Goal: Check status: Check status

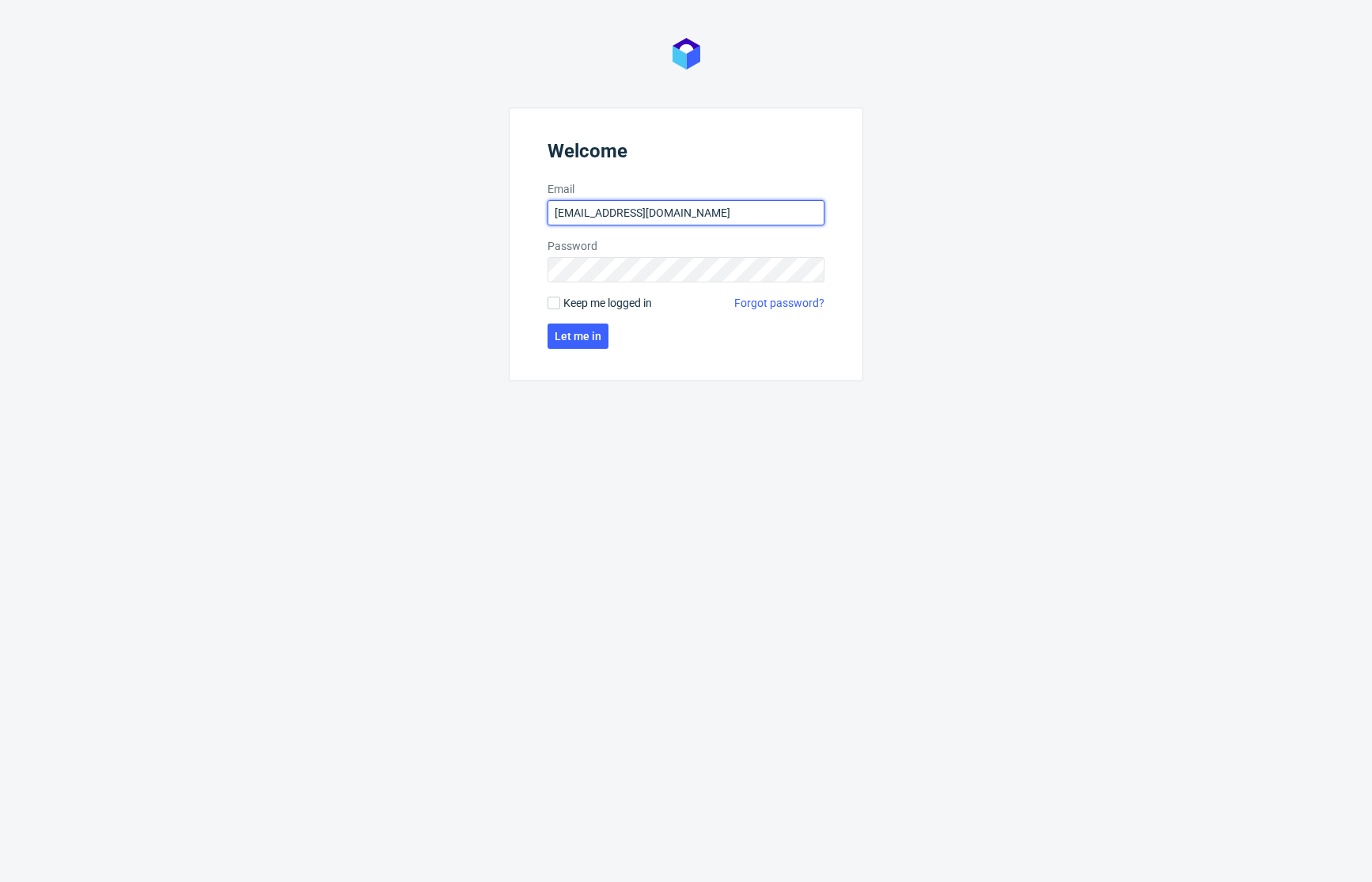
type input "[EMAIL_ADDRESS][DOMAIN_NAME]"
click at [626, 306] on span "Keep me logged in" at bounding box center [607, 303] width 88 height 16
click at [560, 306] on input "Keep me logged in" at bounding box center [553, 303] width 12 height 12
checkbox input "true"
click at [586, 325] on button "Let me in" at bounding box center [577, 336] width 61 height 26
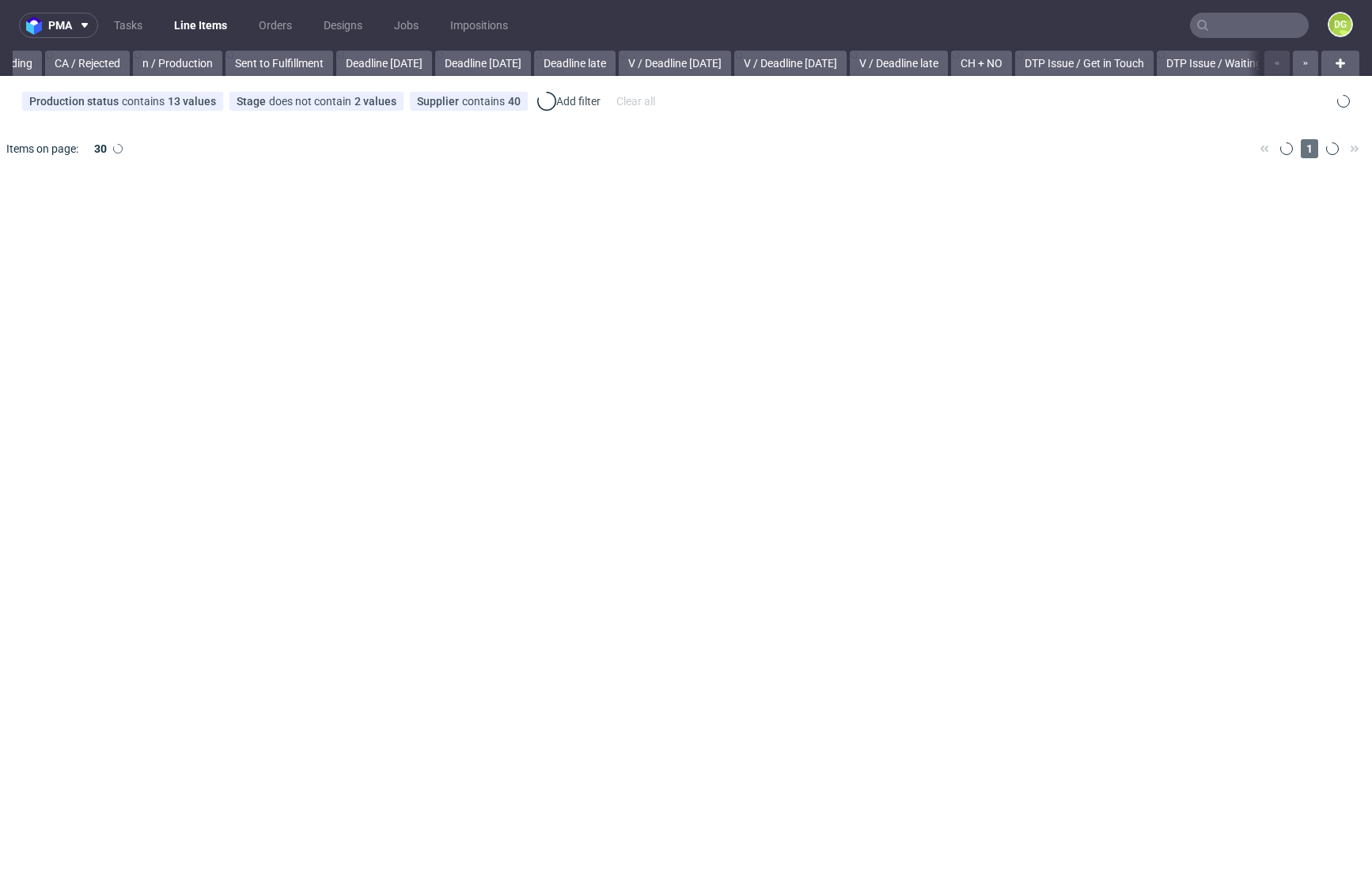
scroll to position [0, 1661]
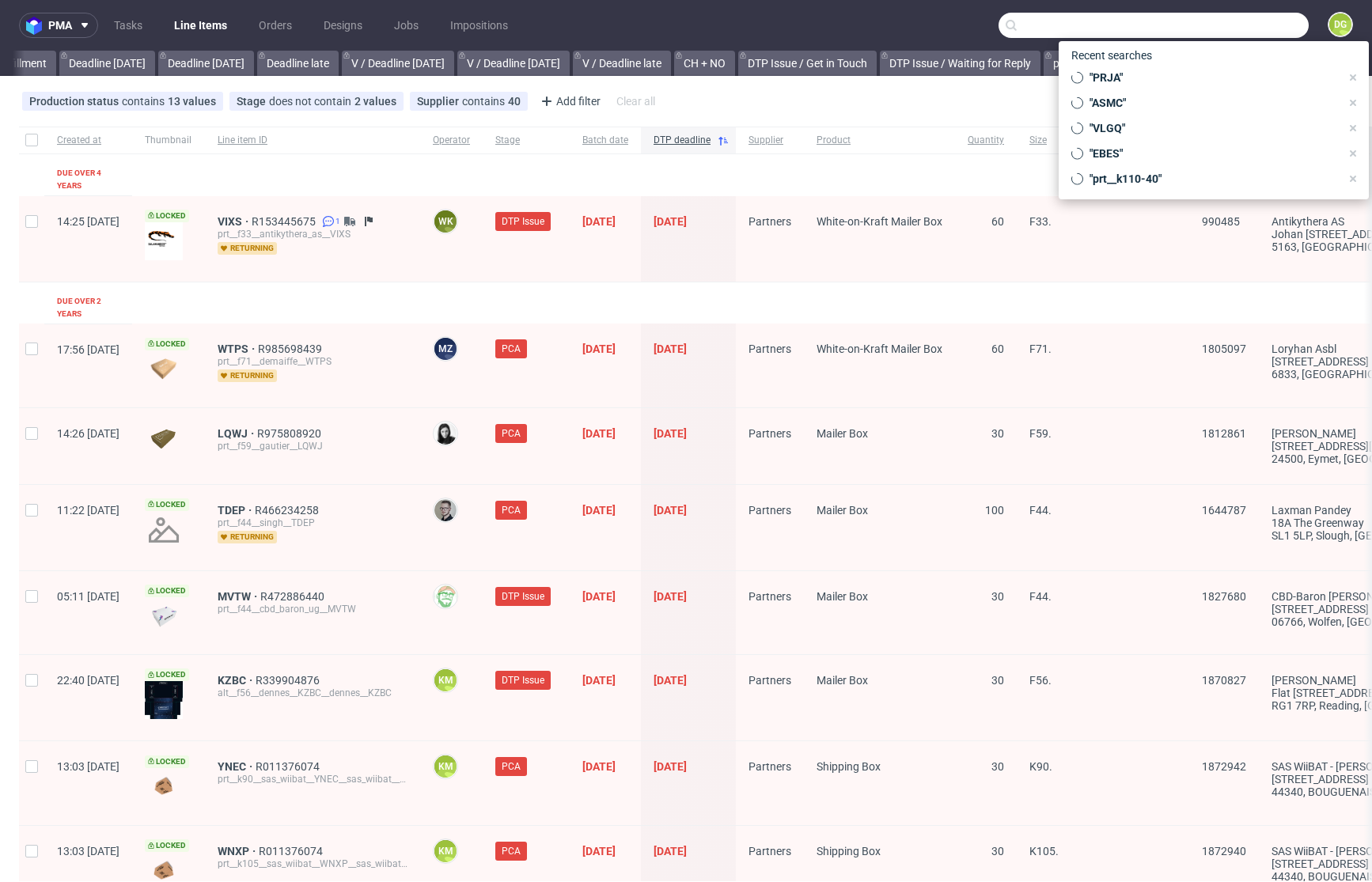
click at [1239, 25] on input "text" at bounding box center [1153, 25] width 310 height 26
paste input "KBXQ"
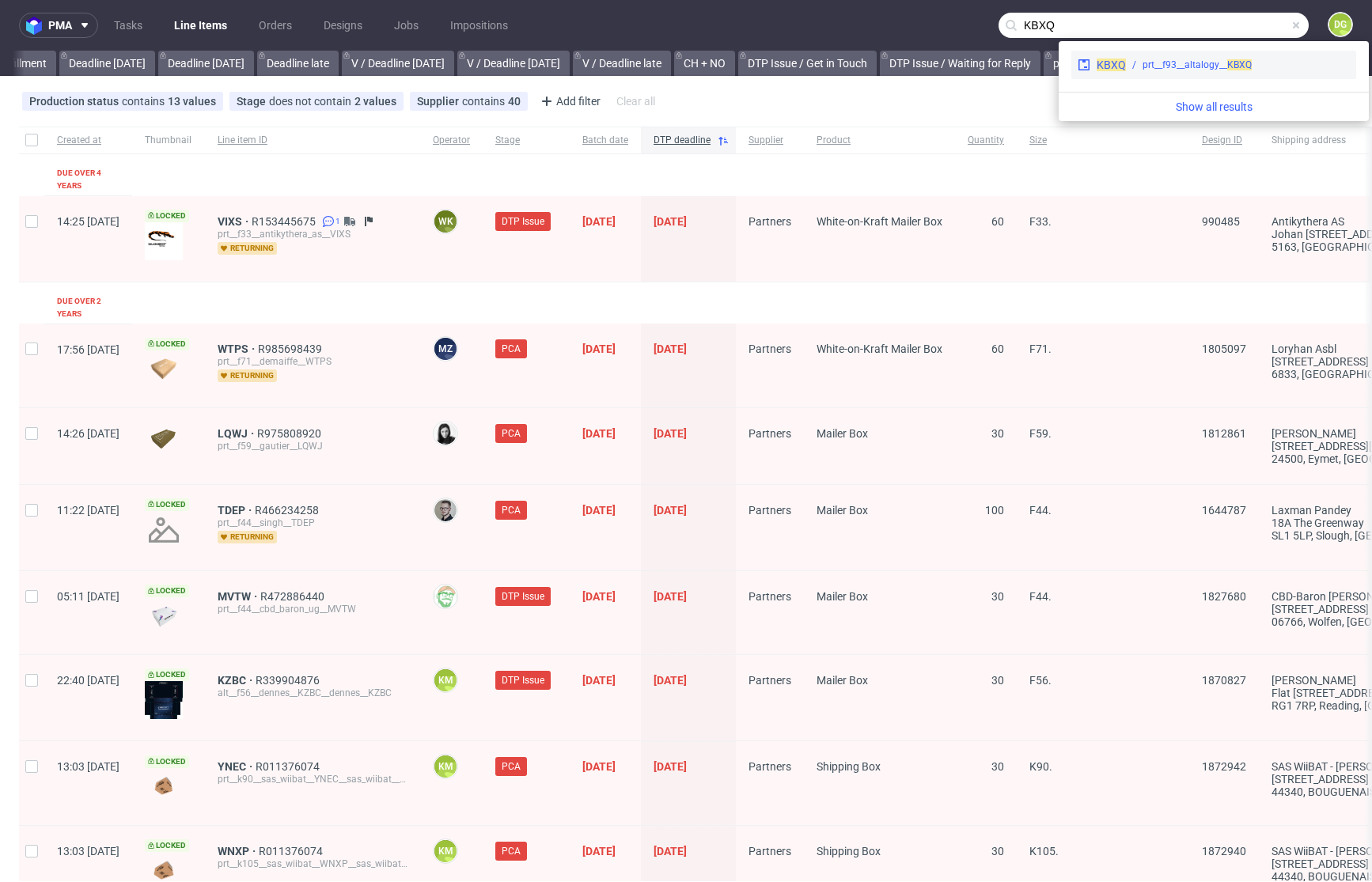
type input "KBXQ"
click at [1176, 72] on div "prt__f93__altalogy__ KBXQ" at bounding box center [1197, 65] width 110 height 14
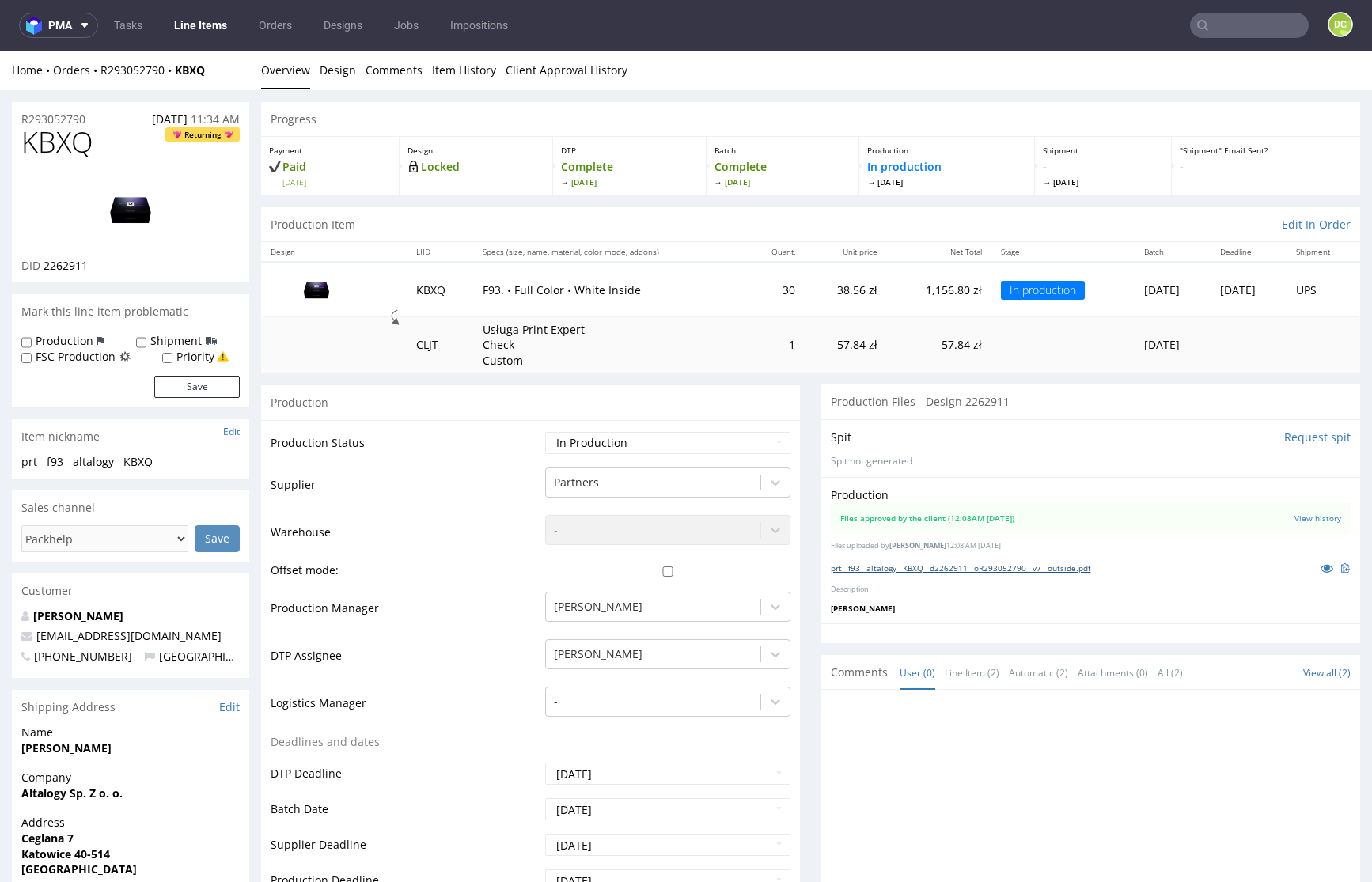
click at [964, 574] on link "prt__f93__altalogy__KBXQ__d2262911__oR293052790__v7__outside.pdf" at bounding box center [961, 567] width 260 height 11
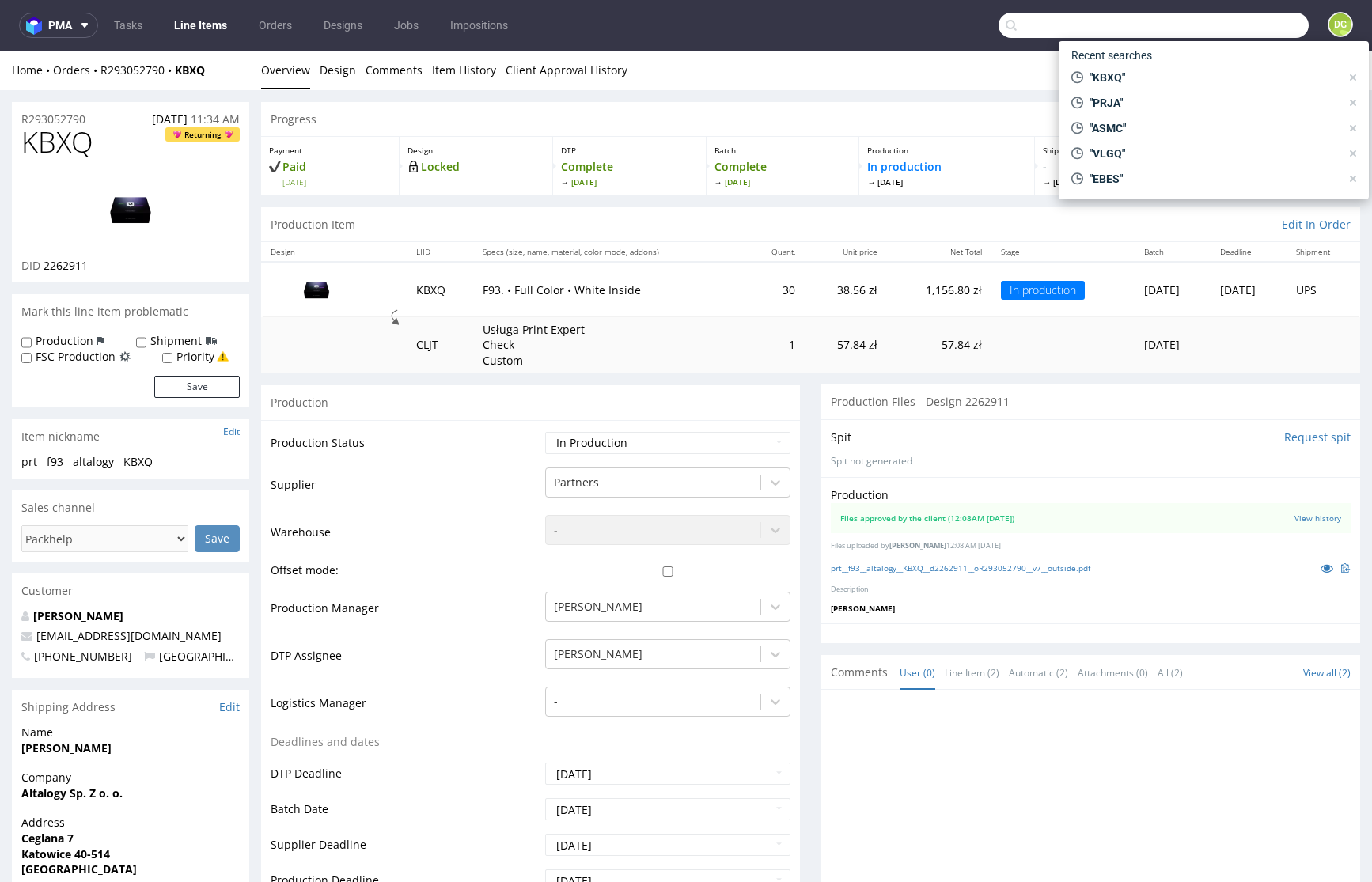
click at [1242, 23] on input "text" at bounding box center [1153, 25] width 310 height 26
paste input "LKZT"
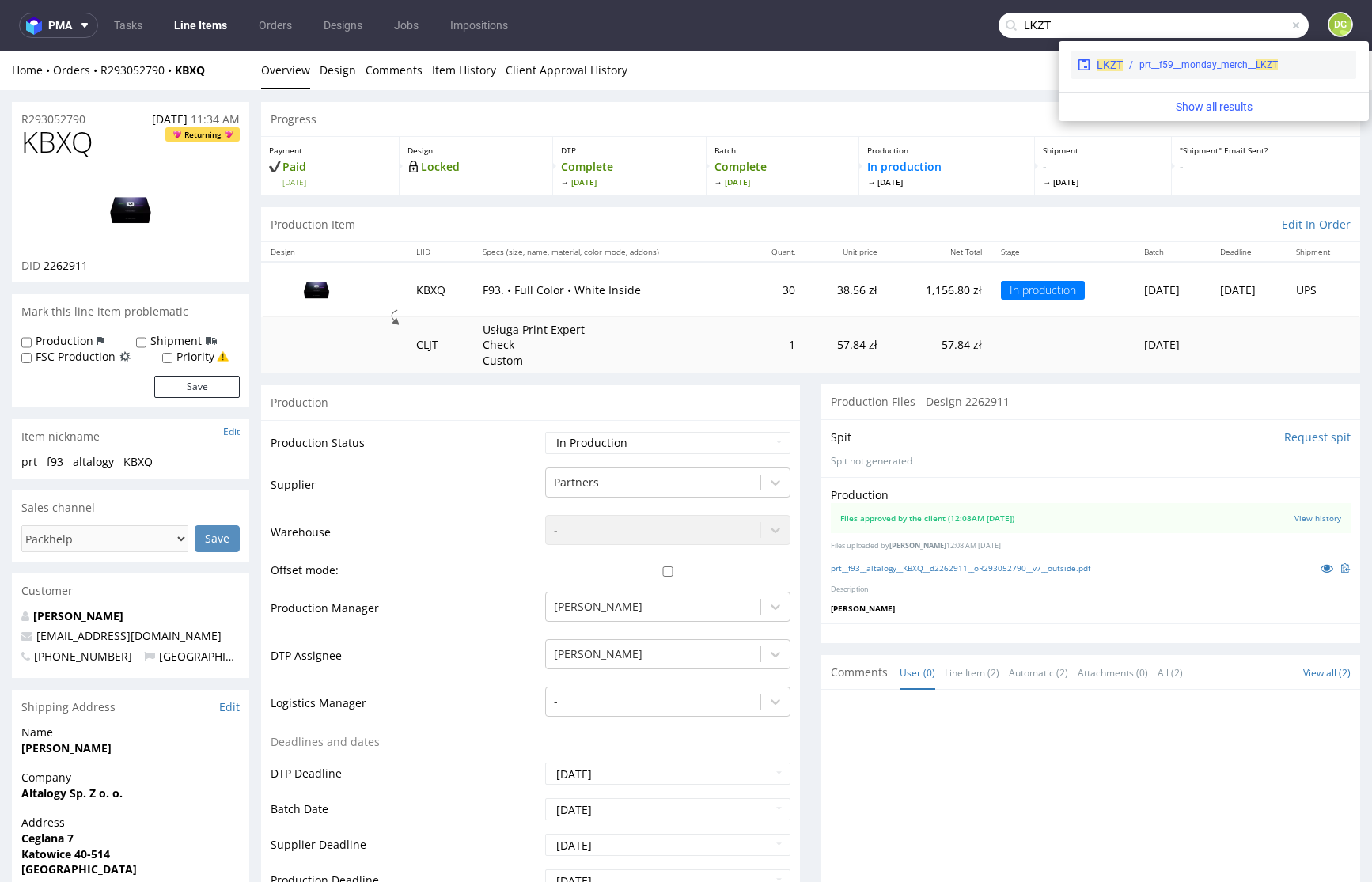
type input "LKZT"
click at [1113, 61] on span "LKZT" at bounding box center [1109, 65] width 27 height 12
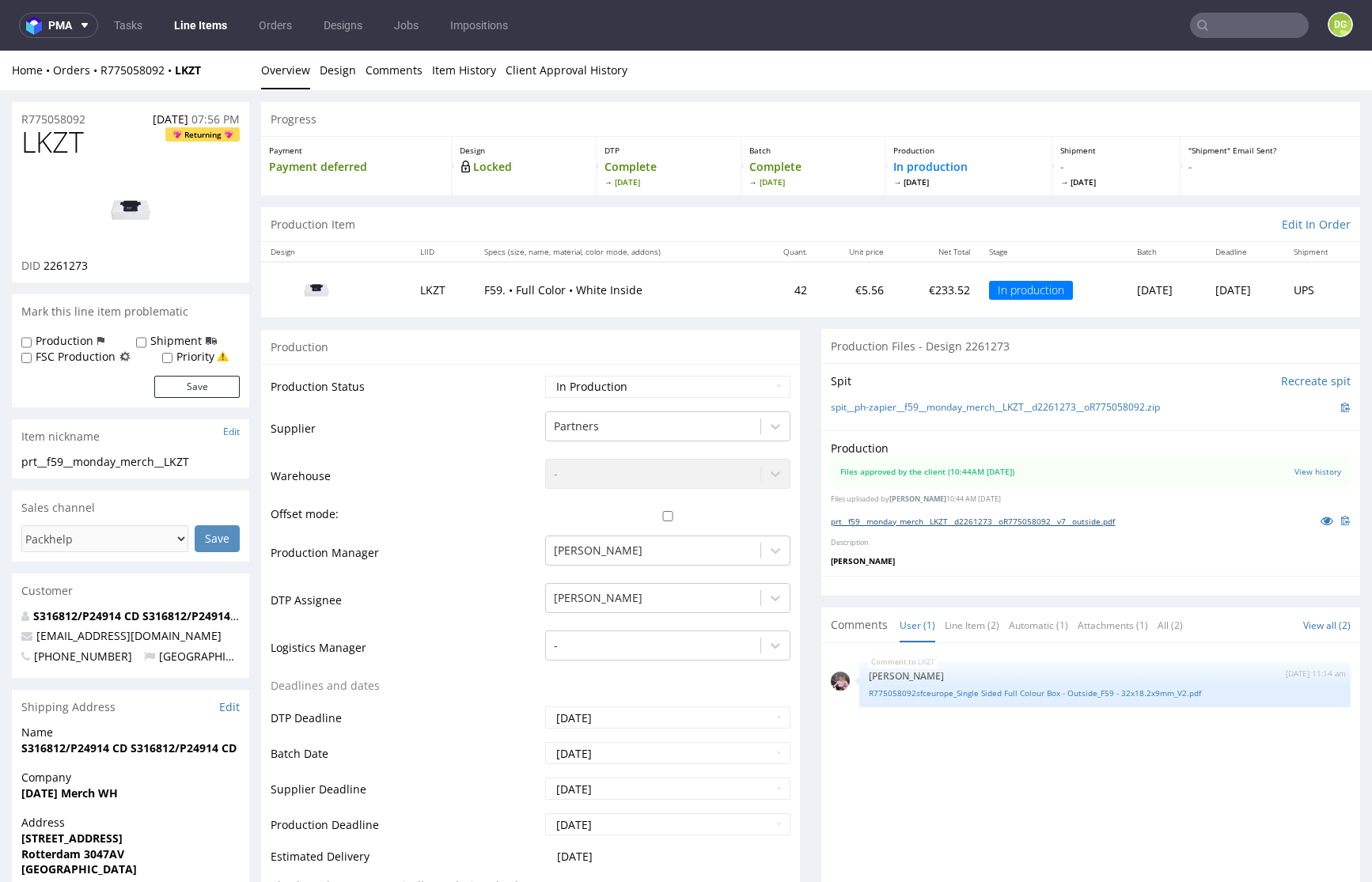
click at [952, 527] on link "prt__f59__monday_merch__LKZT__d2261273__oR775058092__v7__outside.pdf" at bounding box center [972, 521] width 284 height 11
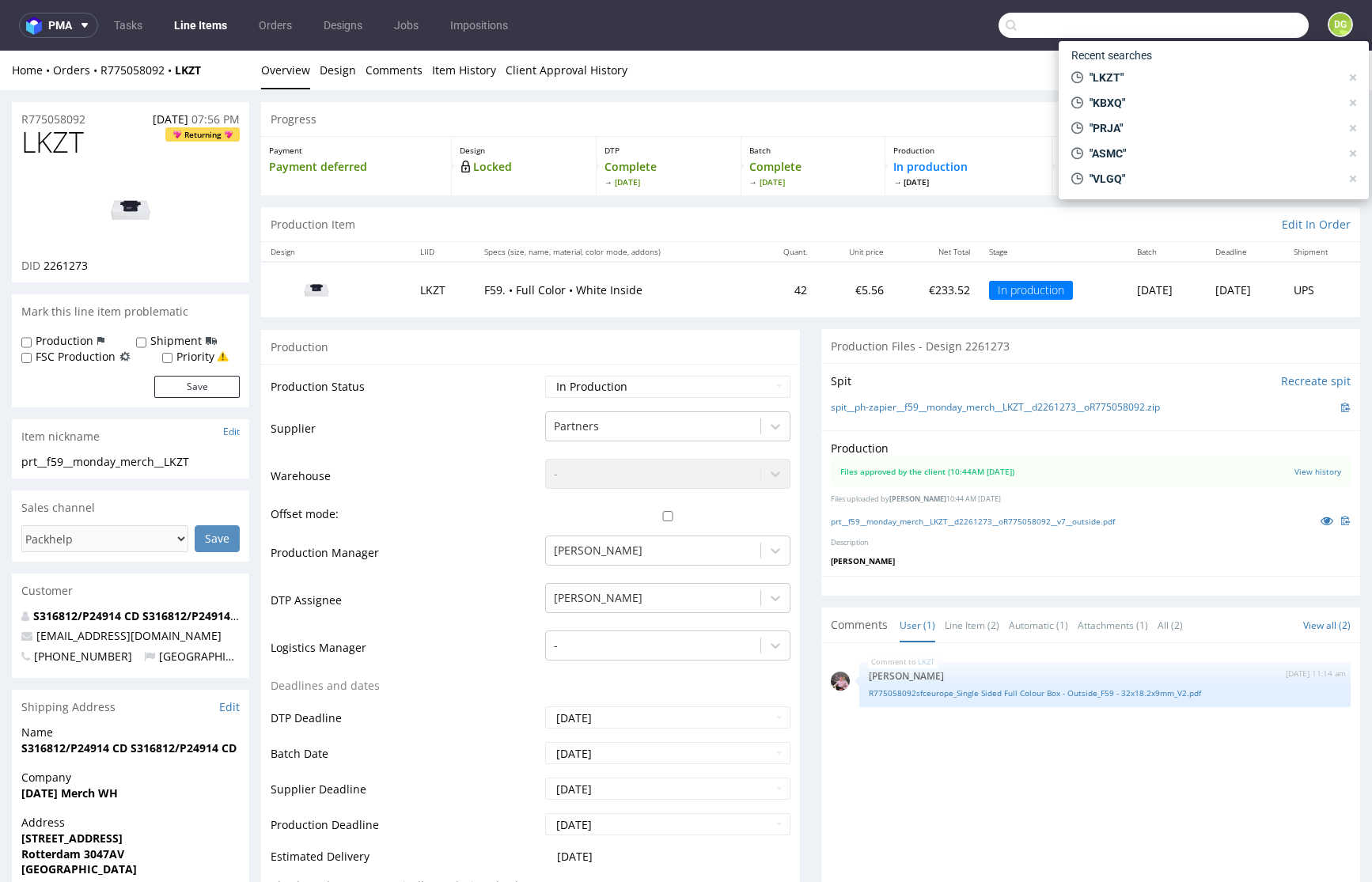
click at [1246, 23] on input "text" at bounding box center [1153, 25] width 310 height 26
paste input "QJJK"
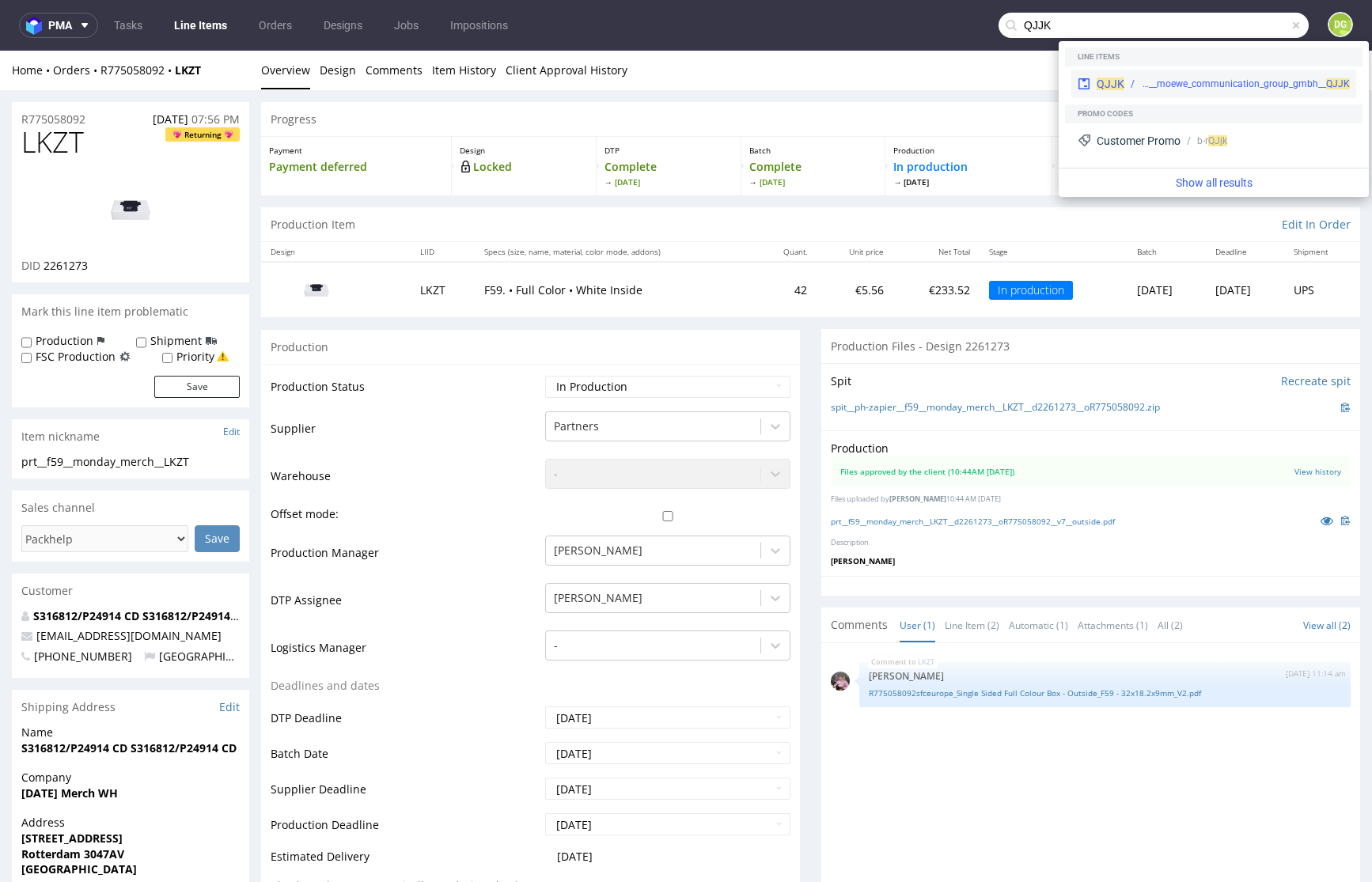
type input "QJJK"
click at [1132, 87] on div "prt__f52__moewe_communication_group_gmbh__ QJJK" at bounding box center [1237, 84] width 225 height 14
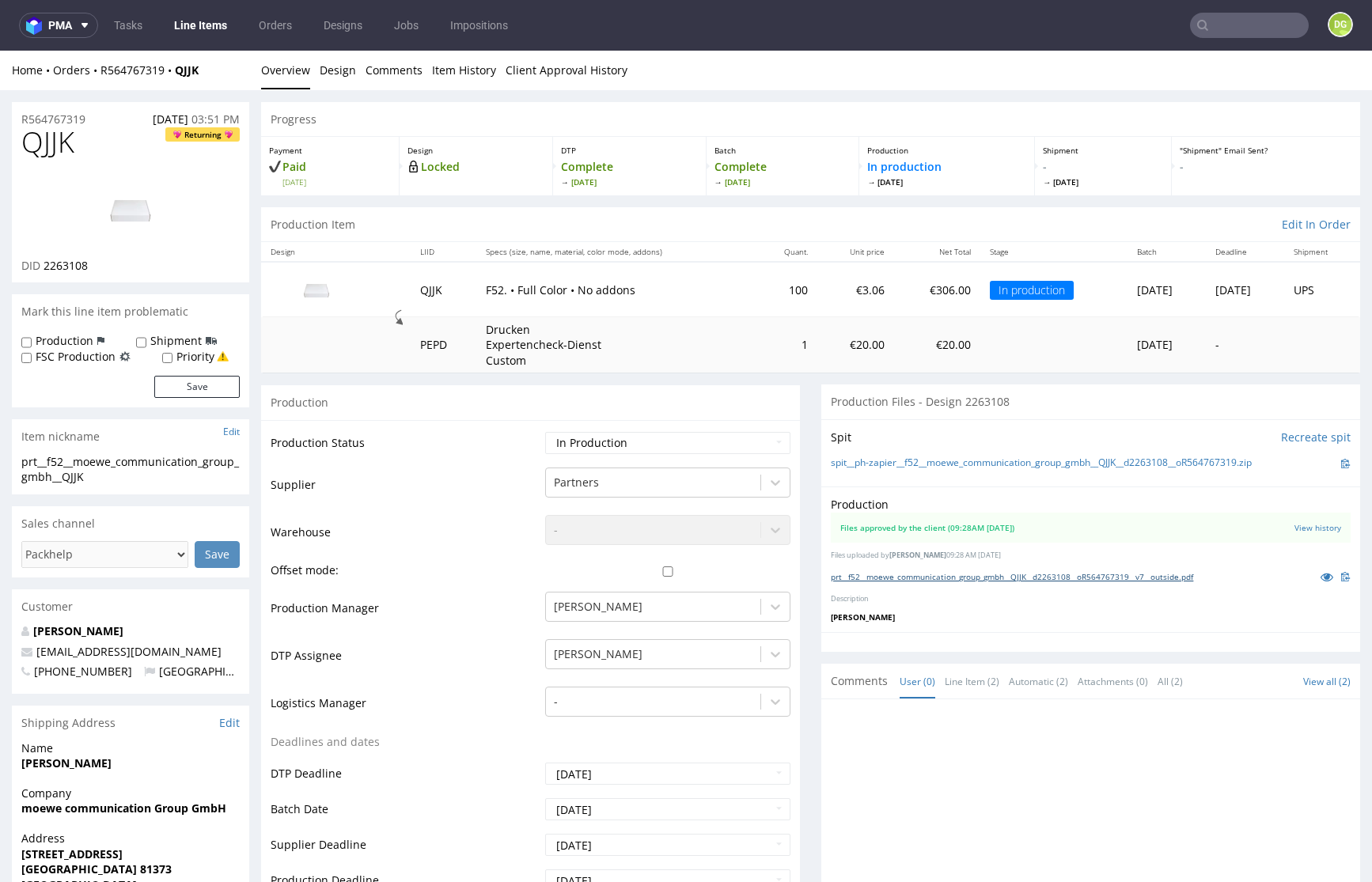
click at [1063, 582] on link "prt__f52__moewe_communication_group_gmbh__QJJK__d2263108__oR564767319__v7__outs…" at bounding box center [1012, 576] width 362 height 11
click at [1247, 27] on input "text" at bounding box center [1153, 25] width 310 height 26
paste input "OHIH"
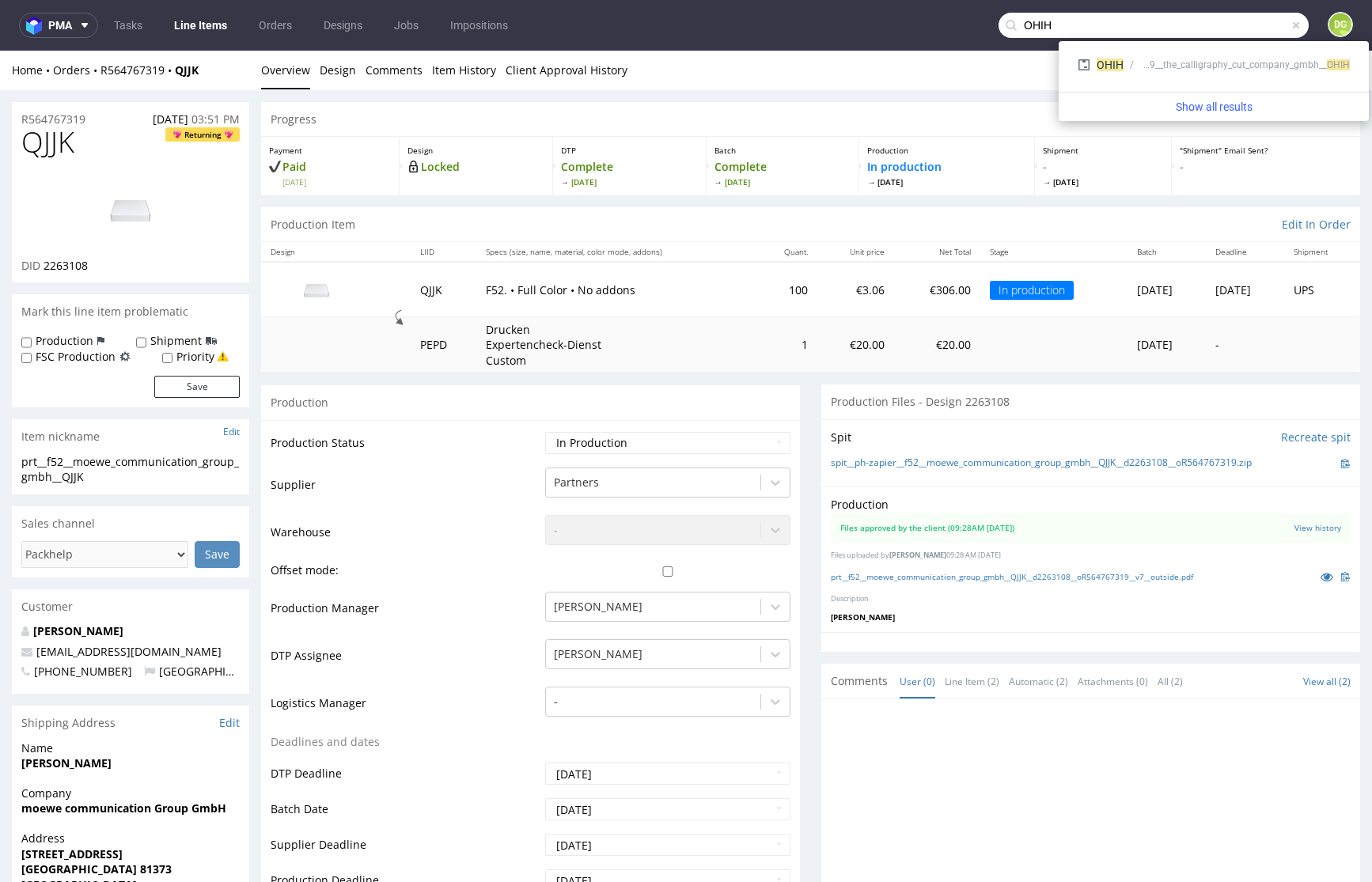
type input "OHIH"
click at [1124, 84] on div "OHIH prt__f59__the_calligraphy_cut_company_gmbh__ OHIH" at bounding box center [1214, 66] width 297 height 38
click at [1128, 72] on div "prt__f59__the_calligraphy_cut_company_gmbh__ OHIH" at bounding box center [1237, 65] width 226 height 14
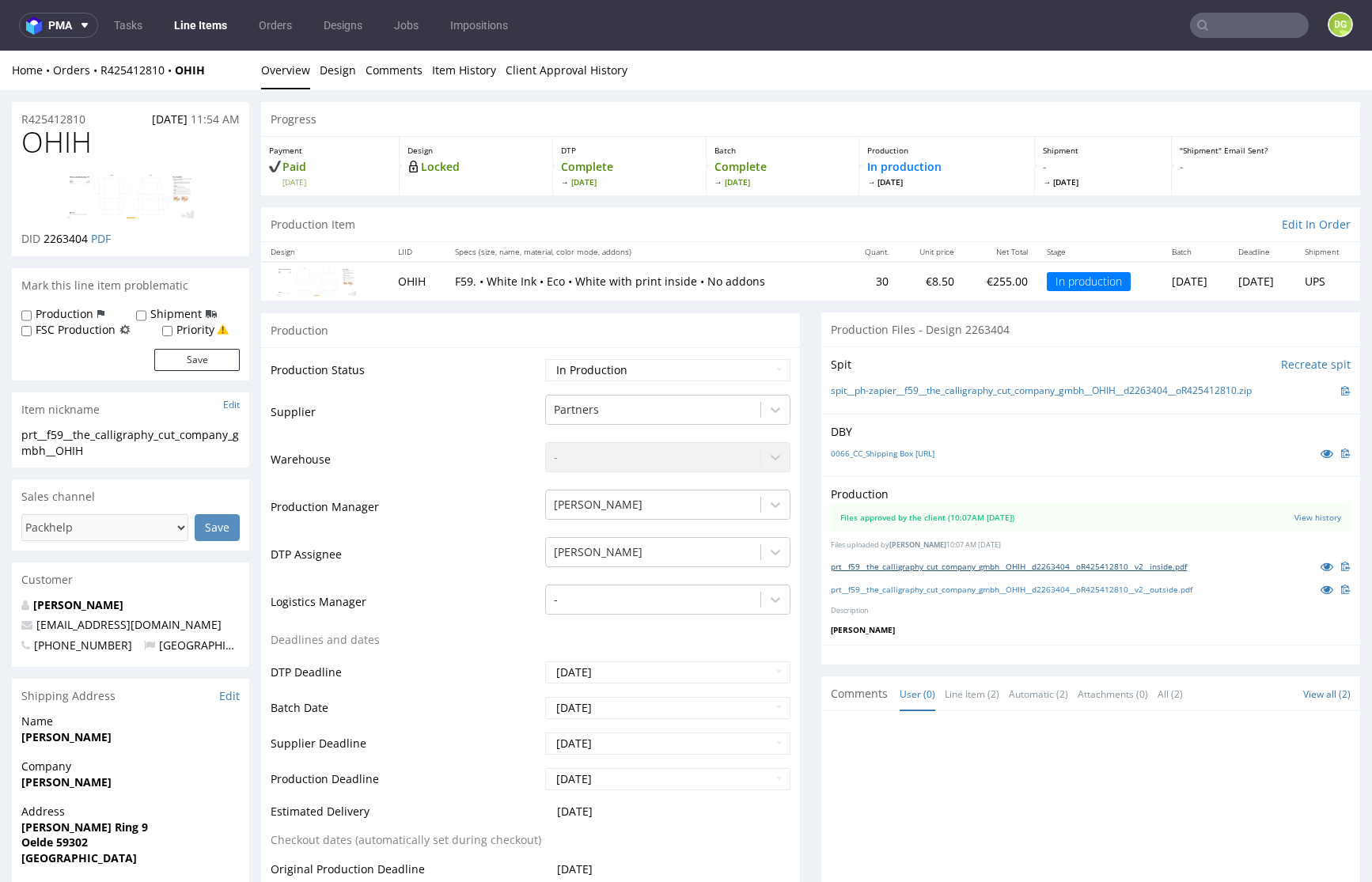
click at [929, 572] on link "prt__f59__the_calligraphy_cut_company_gmbh__OHIH__d2263404__oR425412810__v2__in…" at bounding box center [1009, 566] width 356 height 11
click at [1067, 595] on link "prt__f59__the_calligraphy_cut_company_gmbh__OHIH__d2263404__oR425412810__v2__ou…" at bounding box center [1011, 589] width 362 height 11
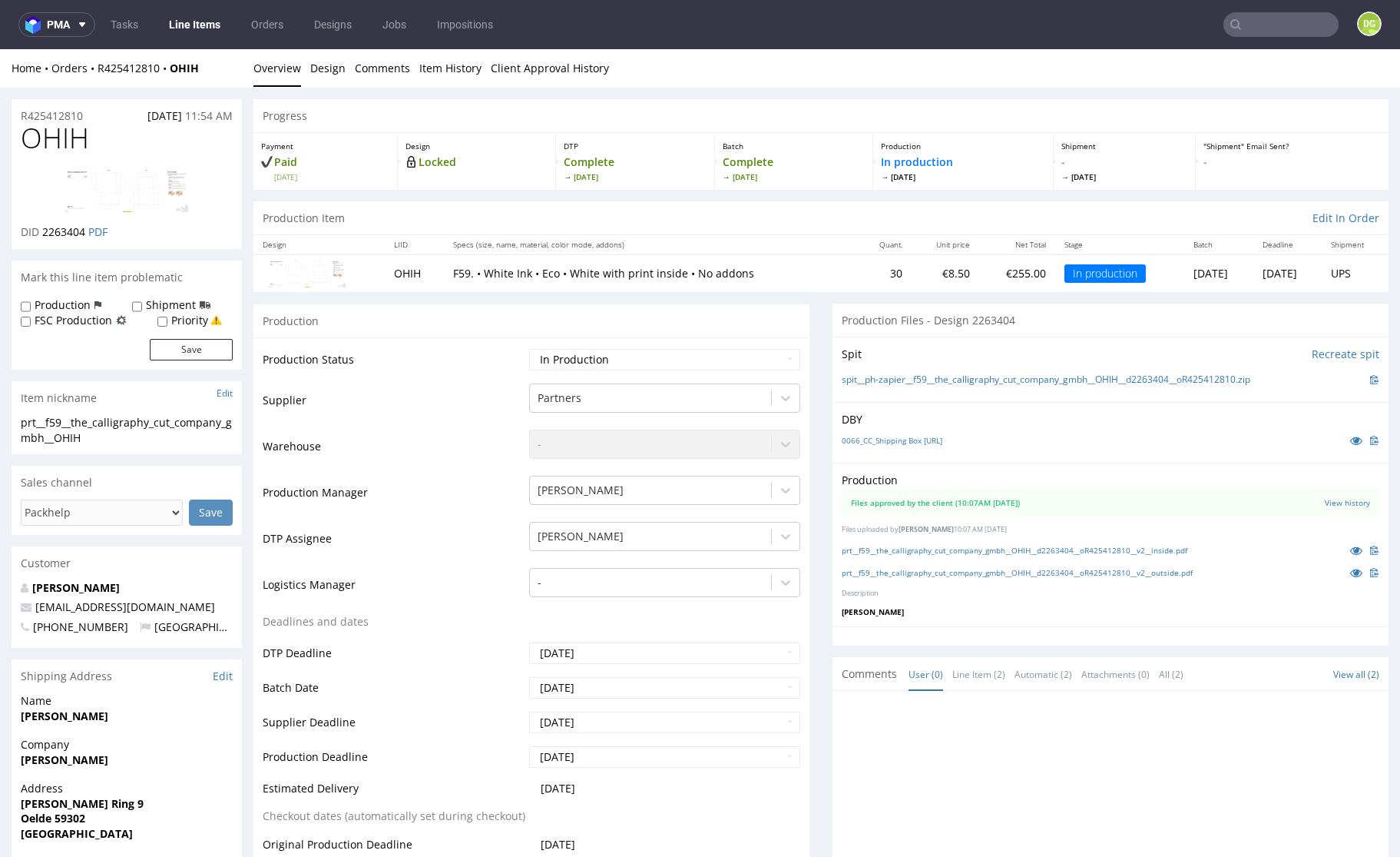
click at [1247, 21] on input "text" at bounding box center [1282, 24] width 115 height 25
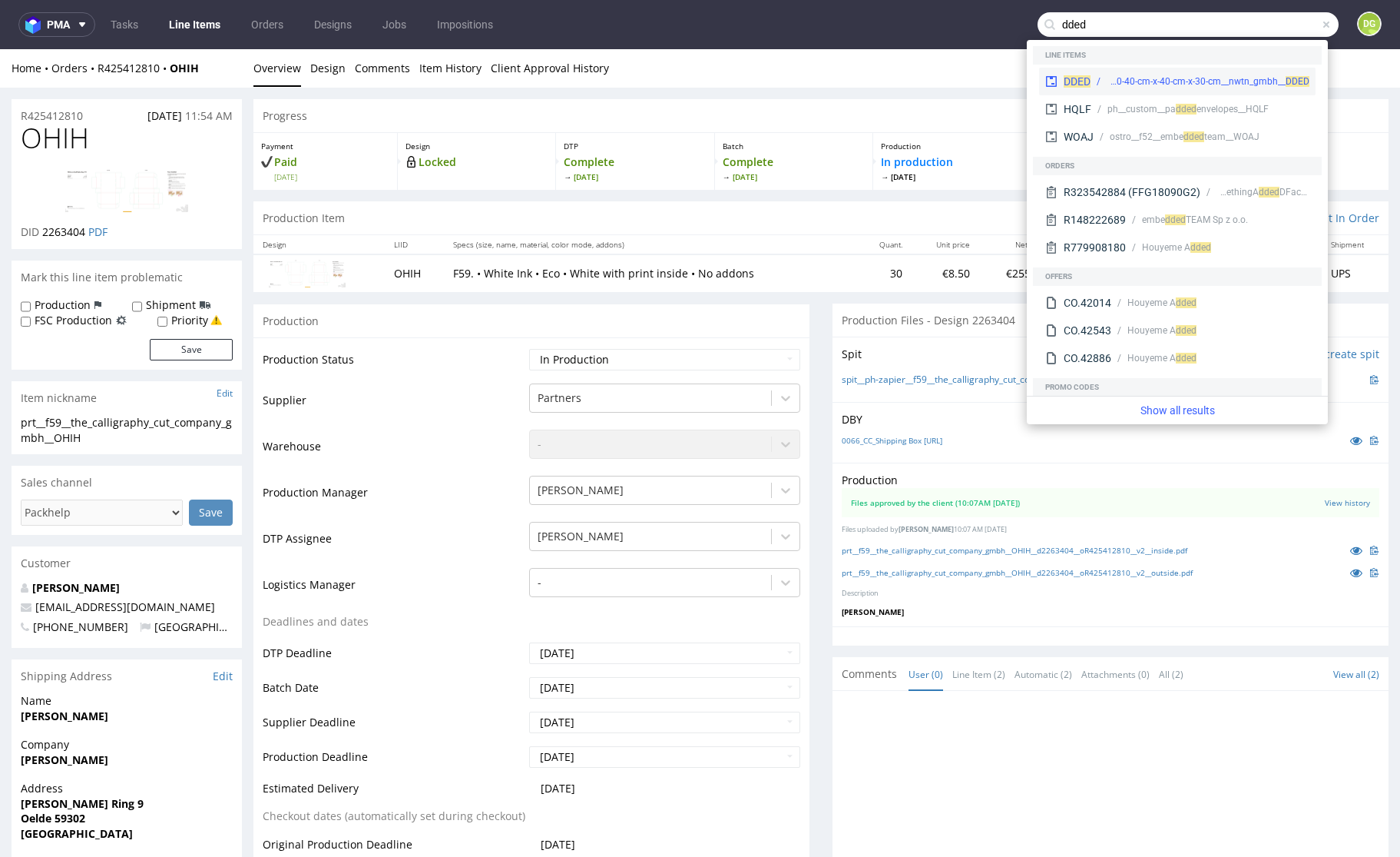
type input "dded"
click at [1136, 76] on div "prt__k110-40-cm-x-40-cm-x-30-cm__nwtn_gmbh__ DDED" at bounding box center [1209, 82] width 203 height 14
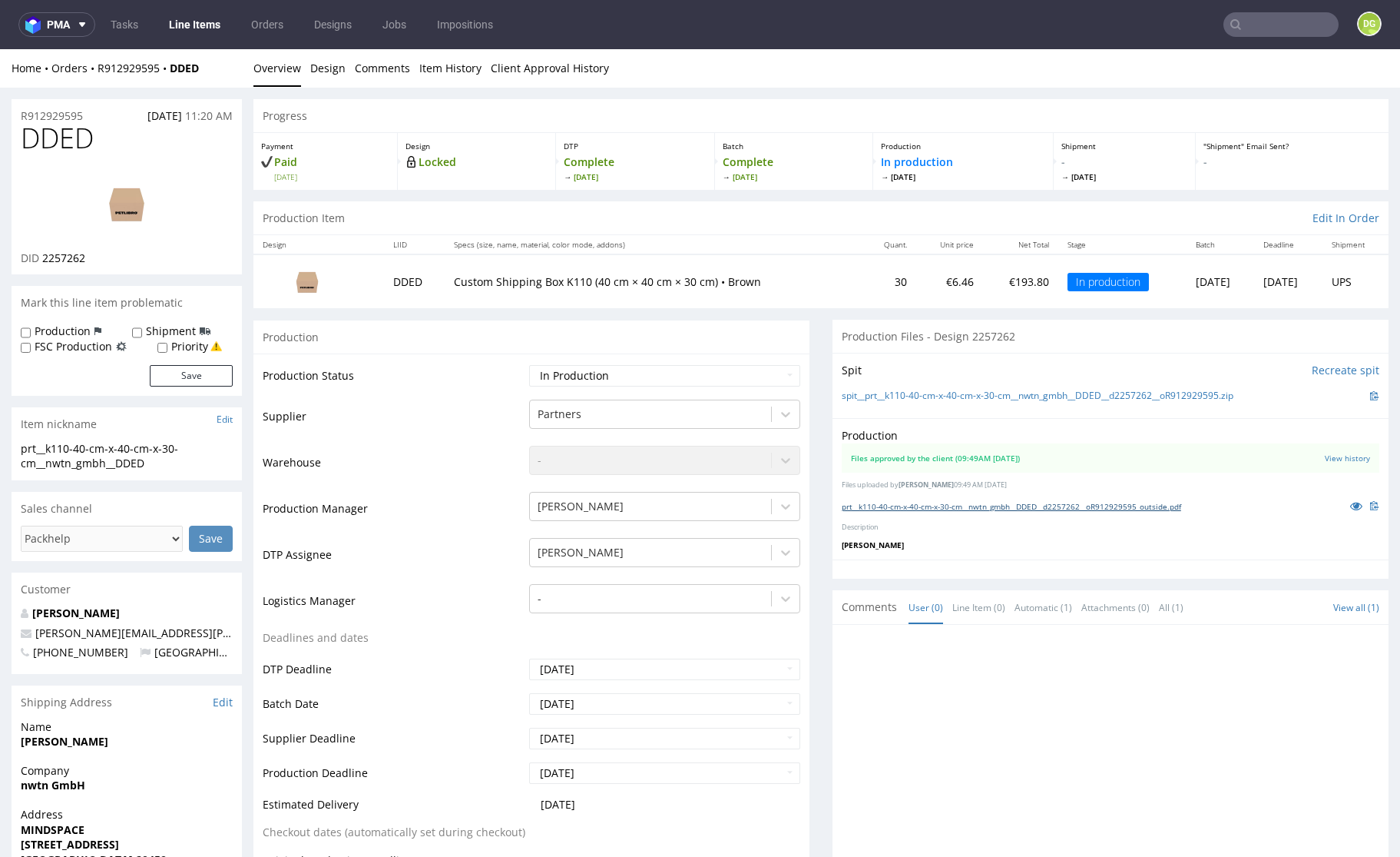
click at [925, 512] on link "prt__k110-40-cm-x-40-cm-x-30-cm__nwtn_gmbh__DDED__d2257262__oR912929595_outside…" at bounding box center [1012, 506] width 340 height 11
